Goal: Information Seeking & Learning: Learn about a topic

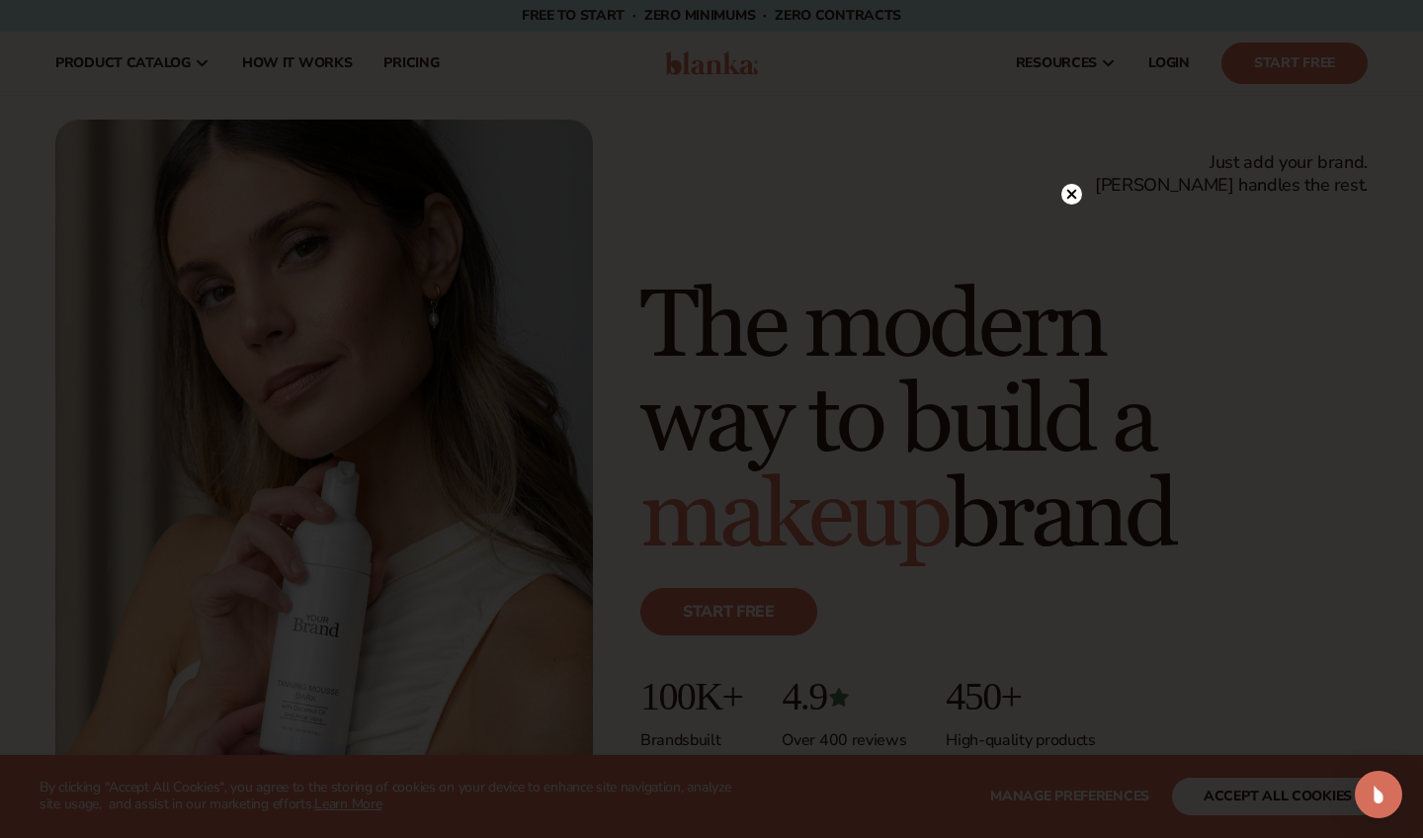
click at [1070, 196] on icon at bounding box center [1073, 194] width 10 height 10
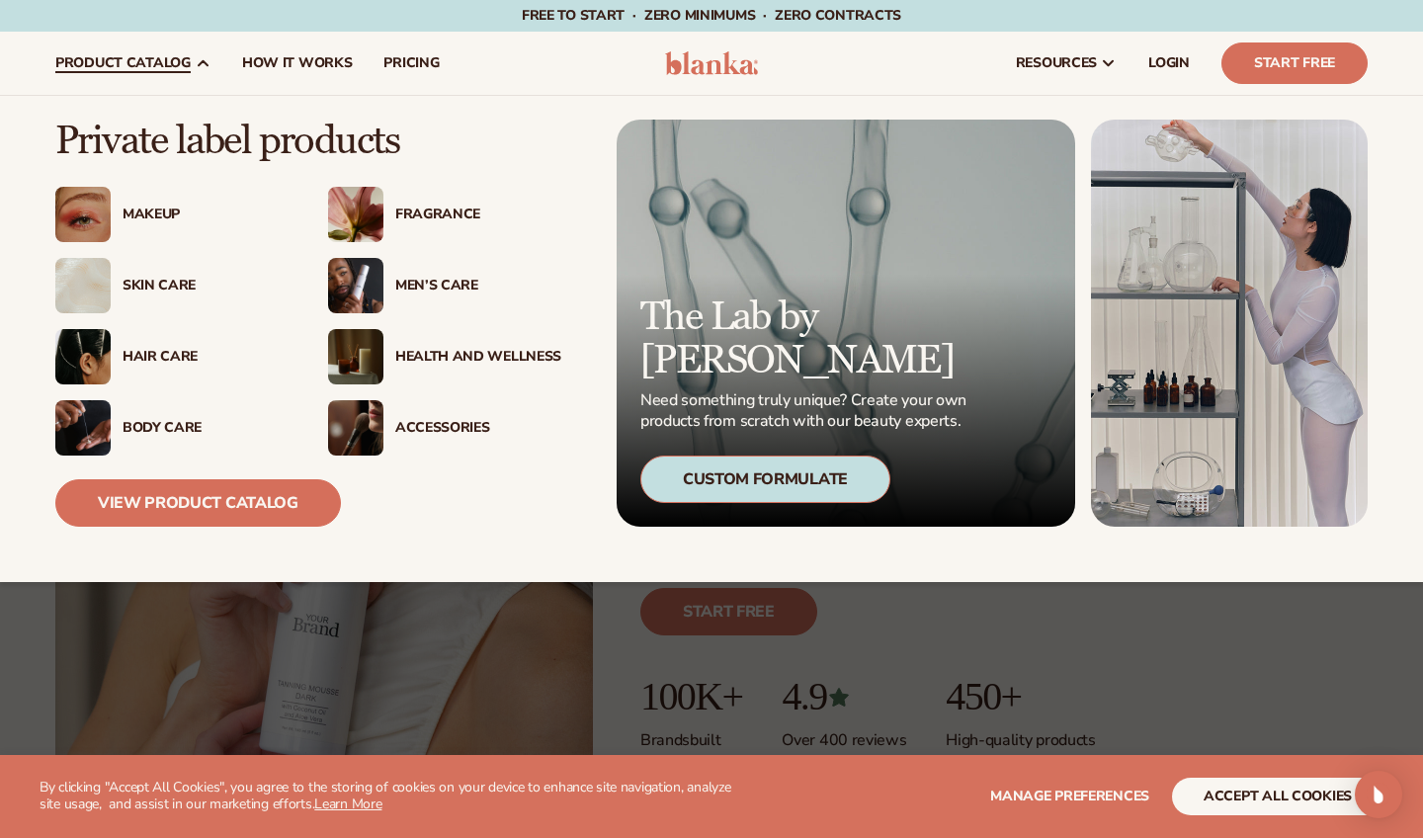
click at [149, 278] on div "Skin Care" at bounding box center [206, 286] width 166 height 17
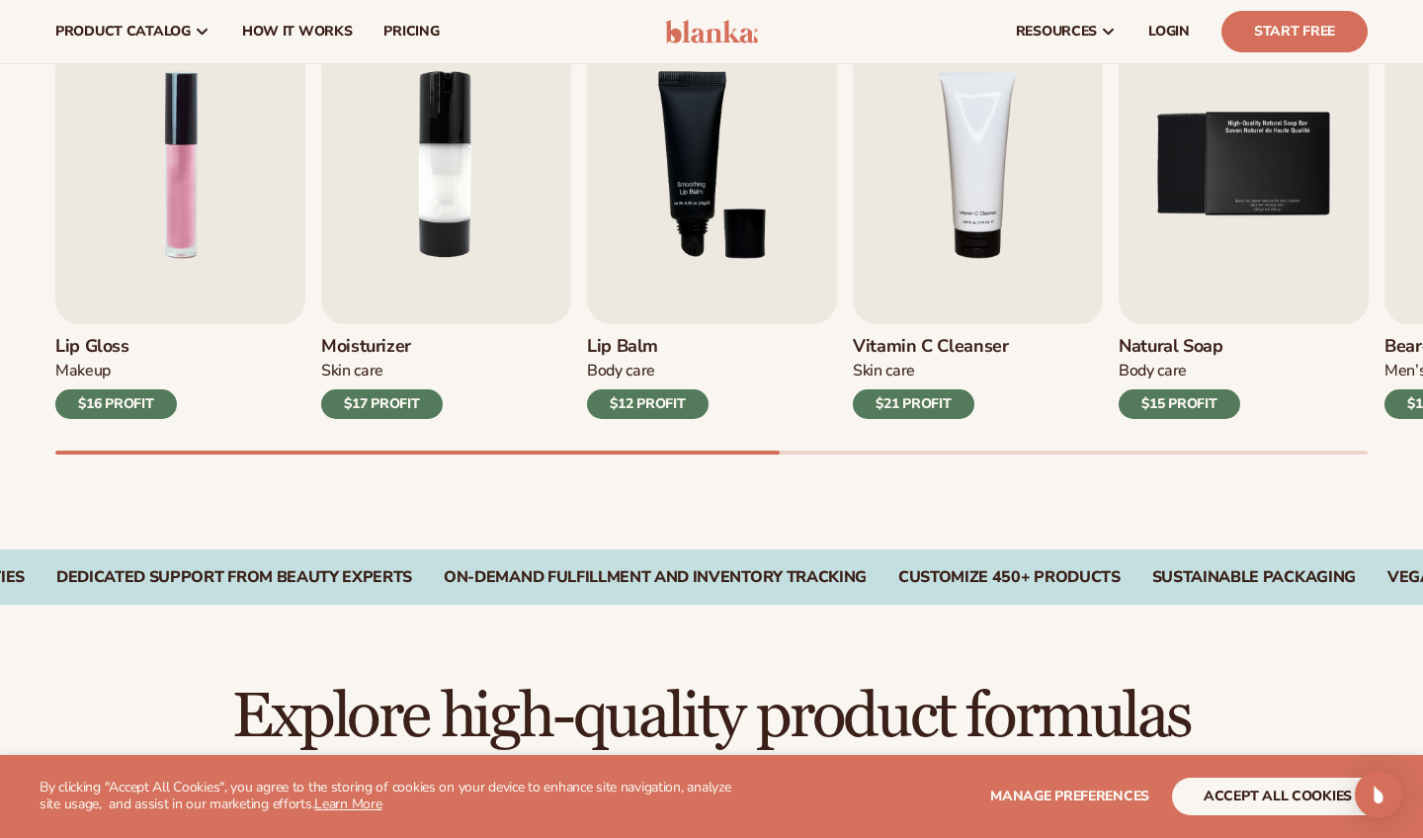
scroll to position [702, 0]
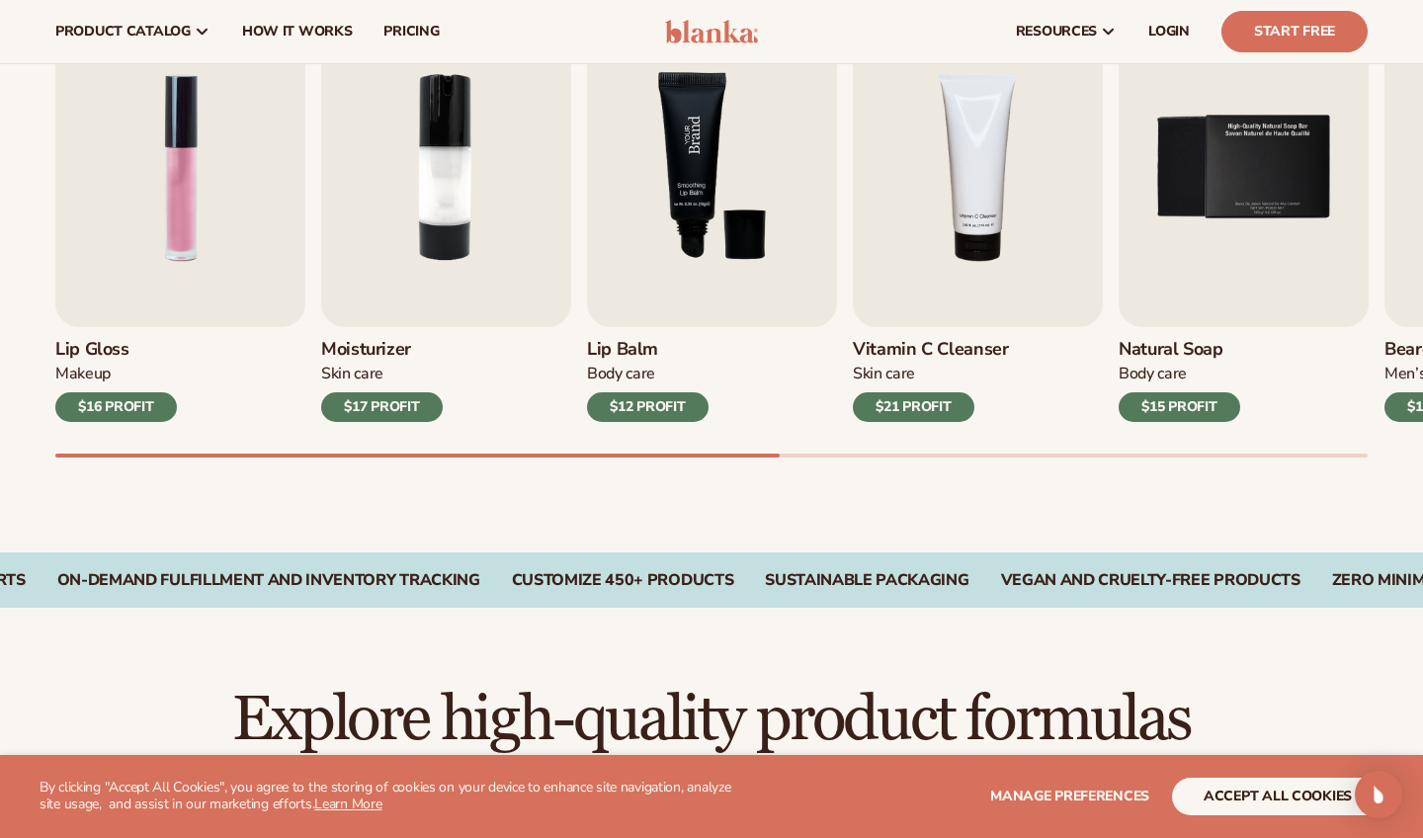
click at [673, 311] on img "3 / 9" at bounding box center [712, 167] width 250 height 319
click at [618, 410] on div "$12 PROFIT" at bounding box center [648, 407] width 122 height 30
click at [749, 154] on img "3 / 9" at bounding box center [712, 167] width 250 height 319
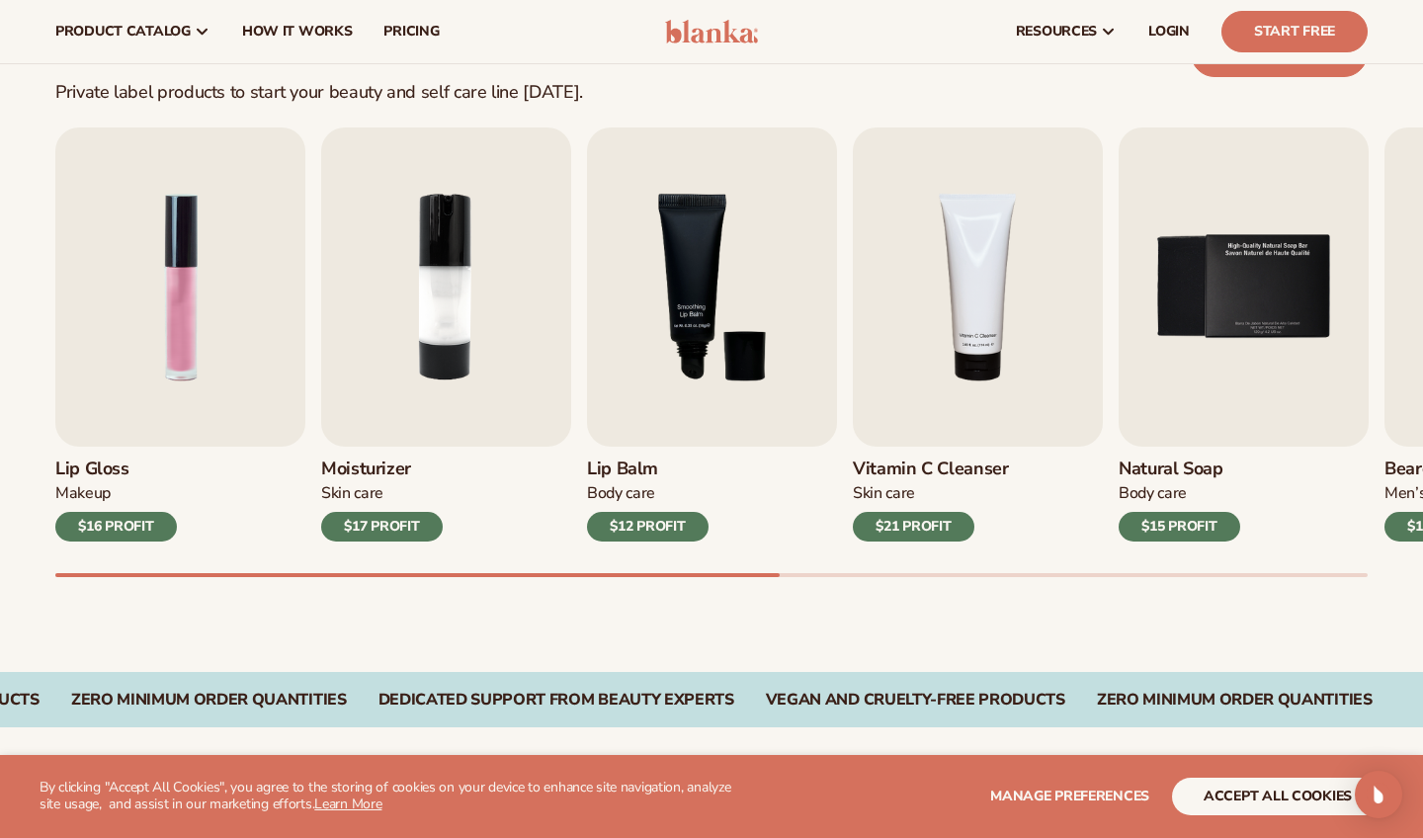
scroll to position [582, 0]
click at [662, 519] on div "$12 PROFIT" at bounding box center [648, 527] width 122 height 30
click at [671, 505] on div "Lip Balm Body Care $12 PROFIT" at bounding box center [712, 494] width 250 height 95
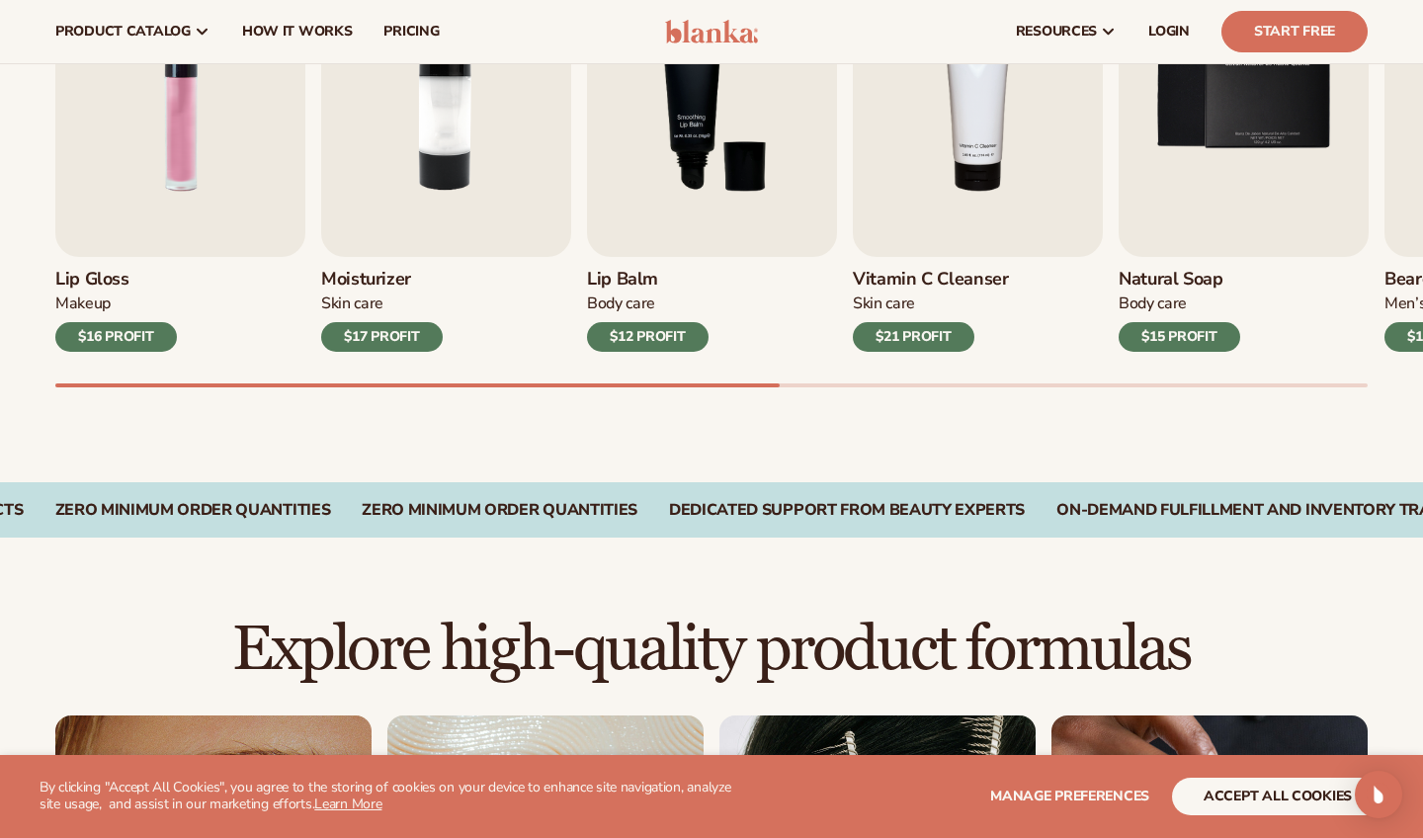
scroll to position [532, 0]
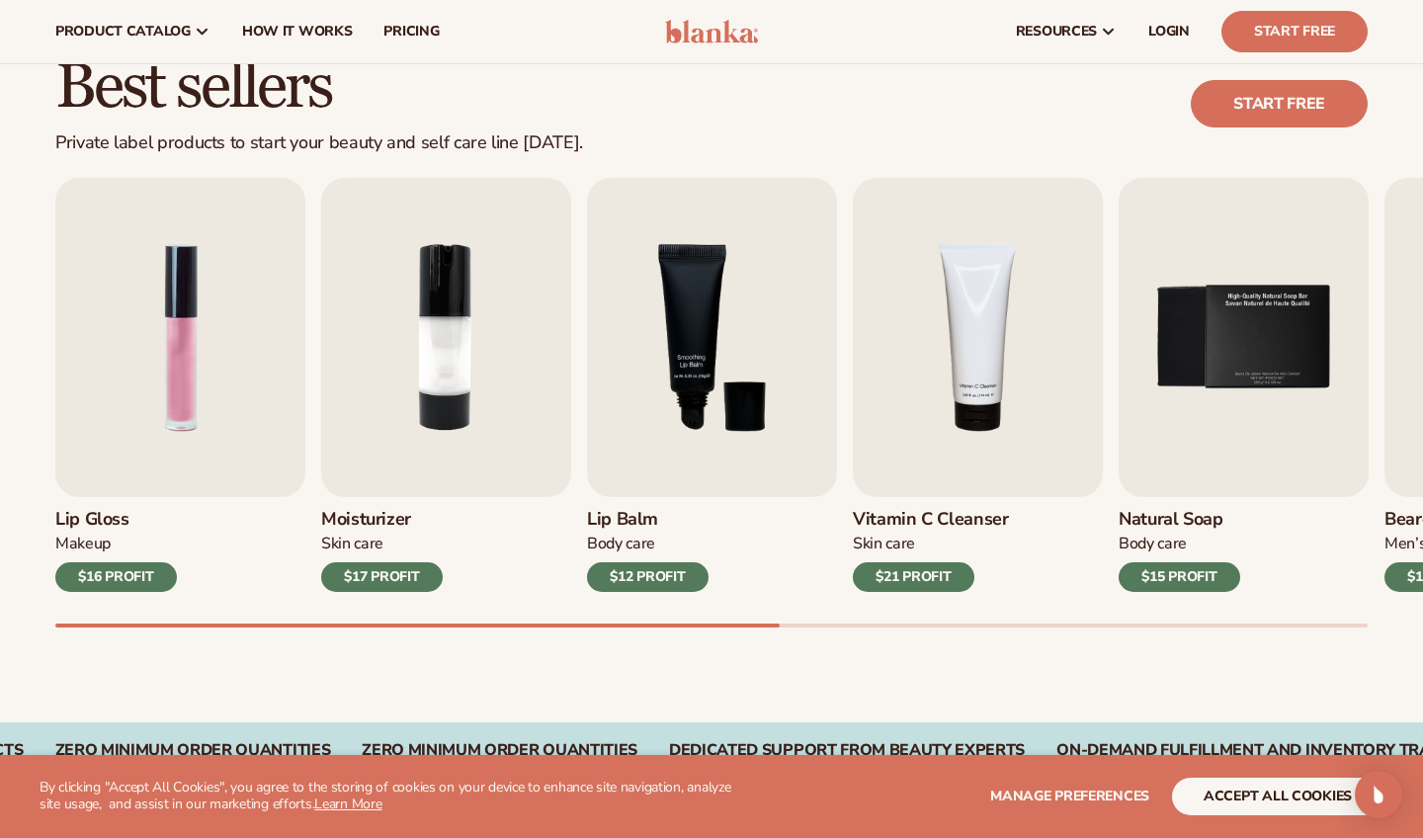
click at [667, 580] on div "$12 PROFIT" at bounding box center [648, 577] width 122 height 30
click at [691, 412] on img "3 / 9" at bounding box center [712, 337] width 250 height 319
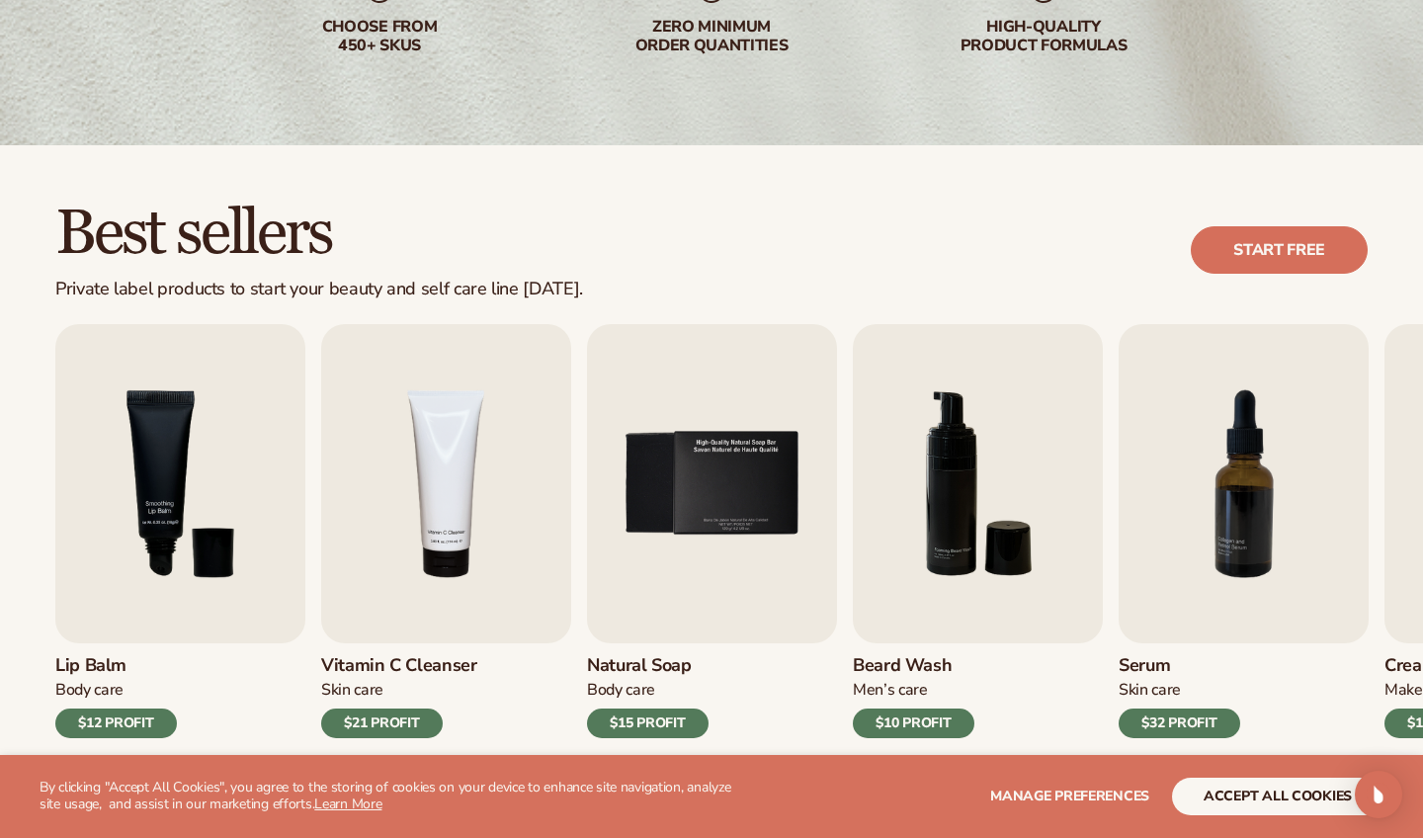
scroll to position [544, 0]
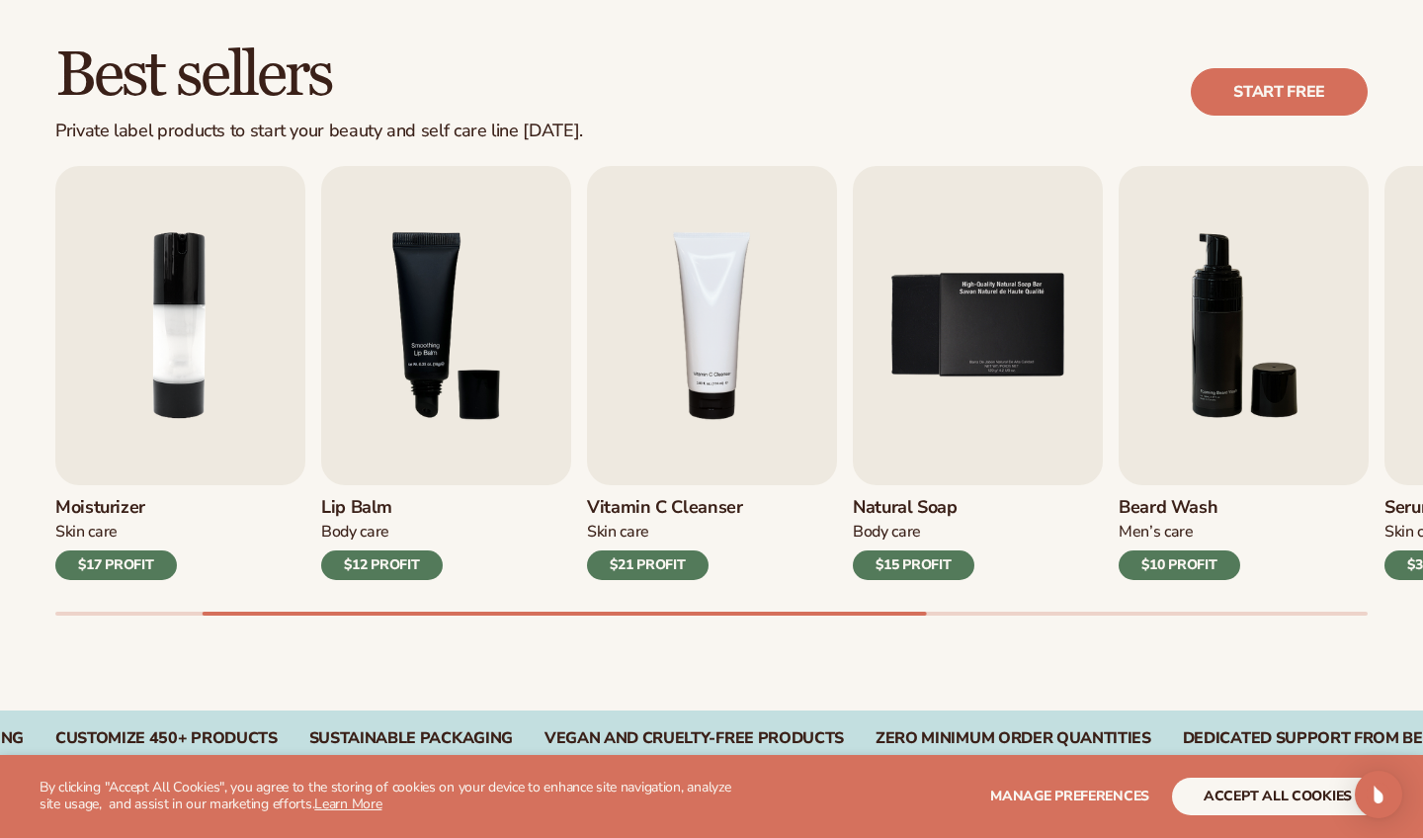
click at [394, 563] on div "$12 PROFIT" at bounding box center [382, 566] width 122 height 30
